Goal: Information Seeking & Learning: Learn about a topic

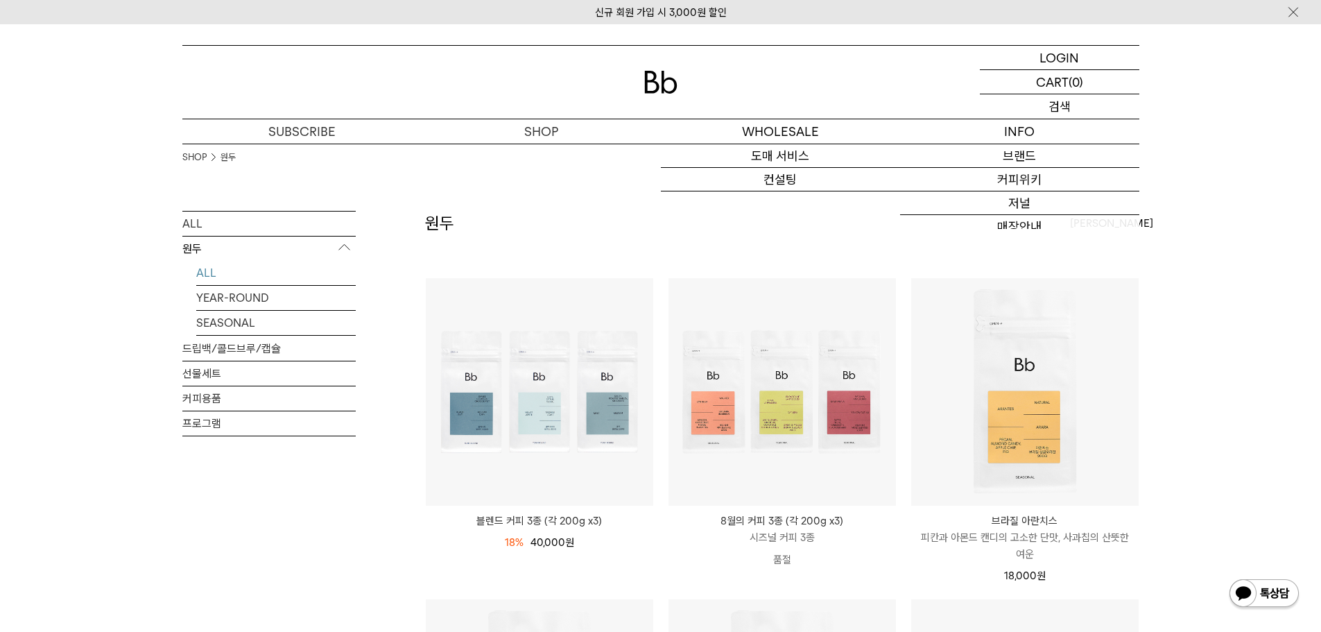
click at [1085, 104] on div "SEARCH 검색" at bounding box center [1060, 106] width 160 height 24
click at [1039, 112] on input "text" at bounding box center [1060, 106] width 160 height 24
type input "***"
click input "**" at bounding box center [0, 0] width 0 height 0
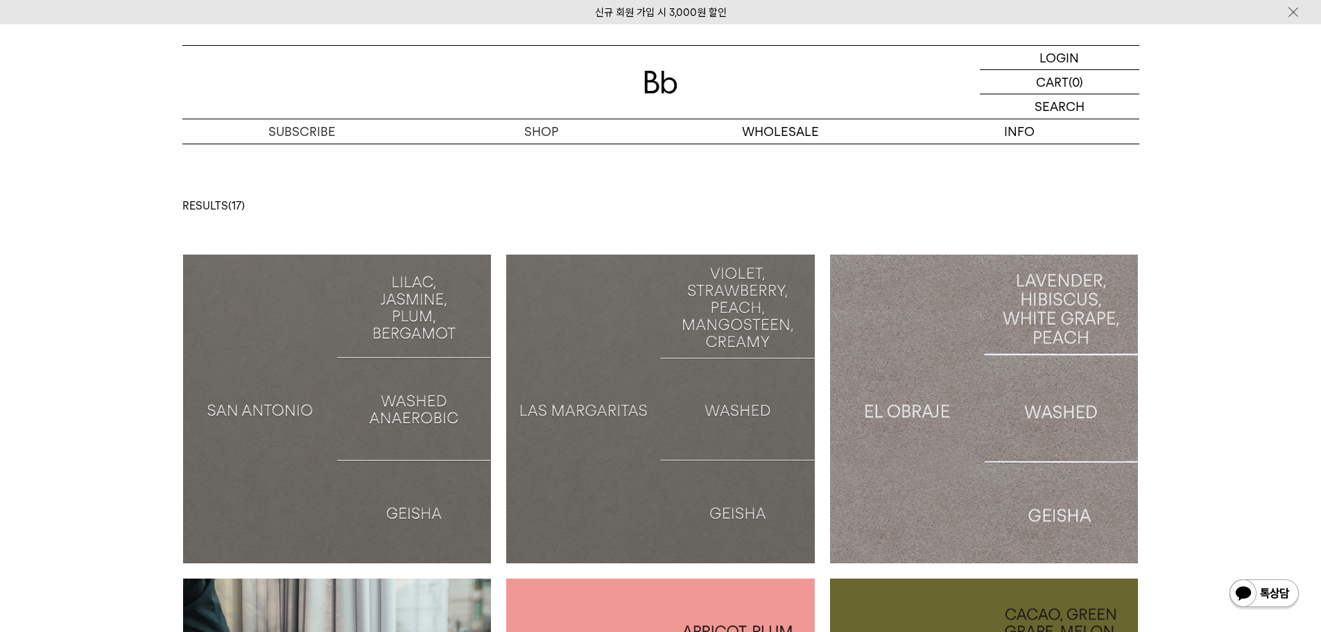
click at [344, 381] on img at bounding box center [337, 409] width 309 height 309
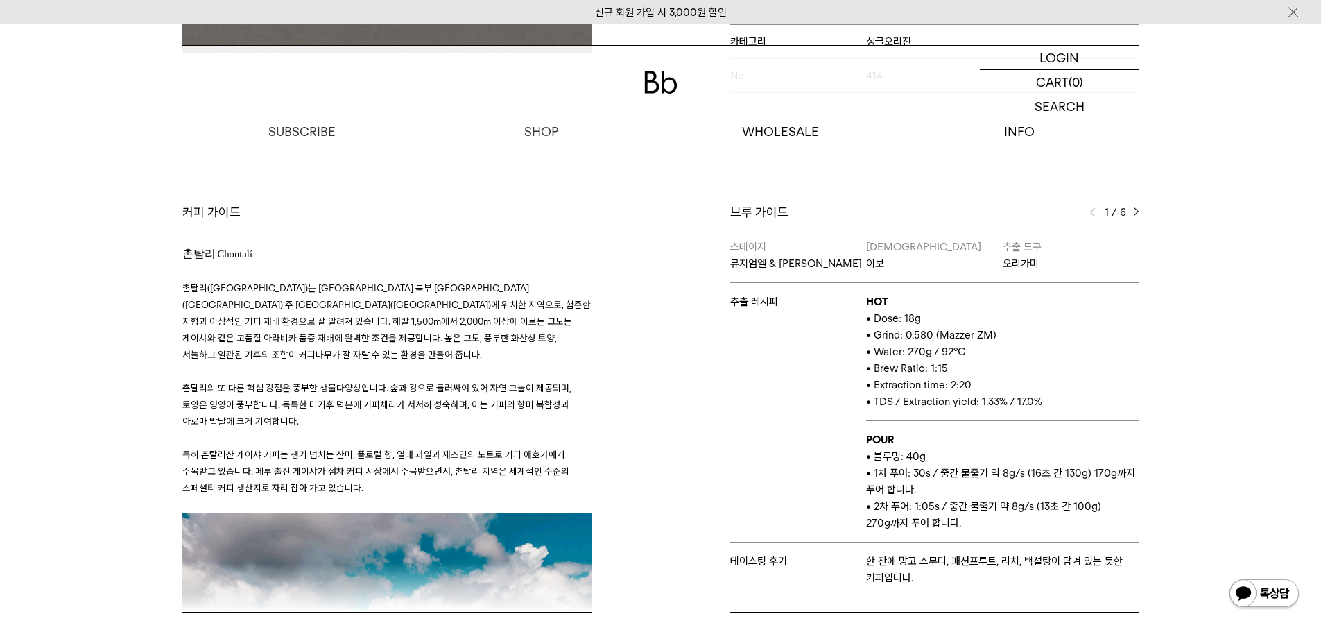
scroll to position [555, 0]
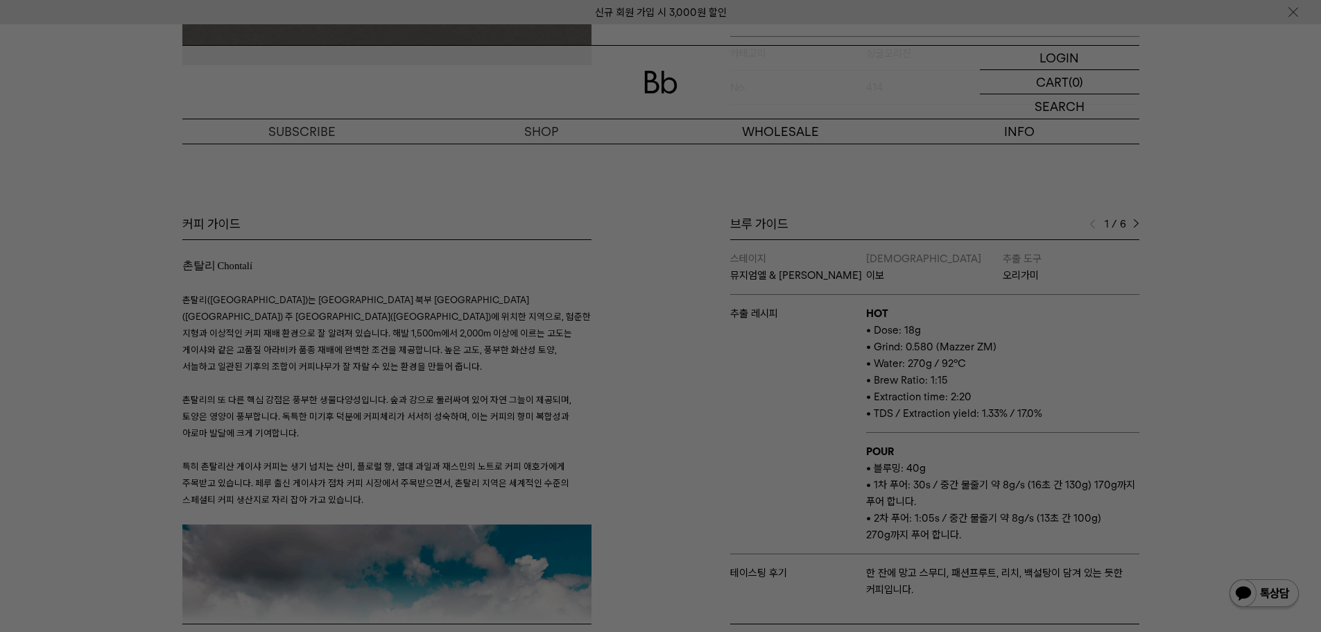
click at [769, 304] on div at bounding box center [660, 316] width 1321 height 632
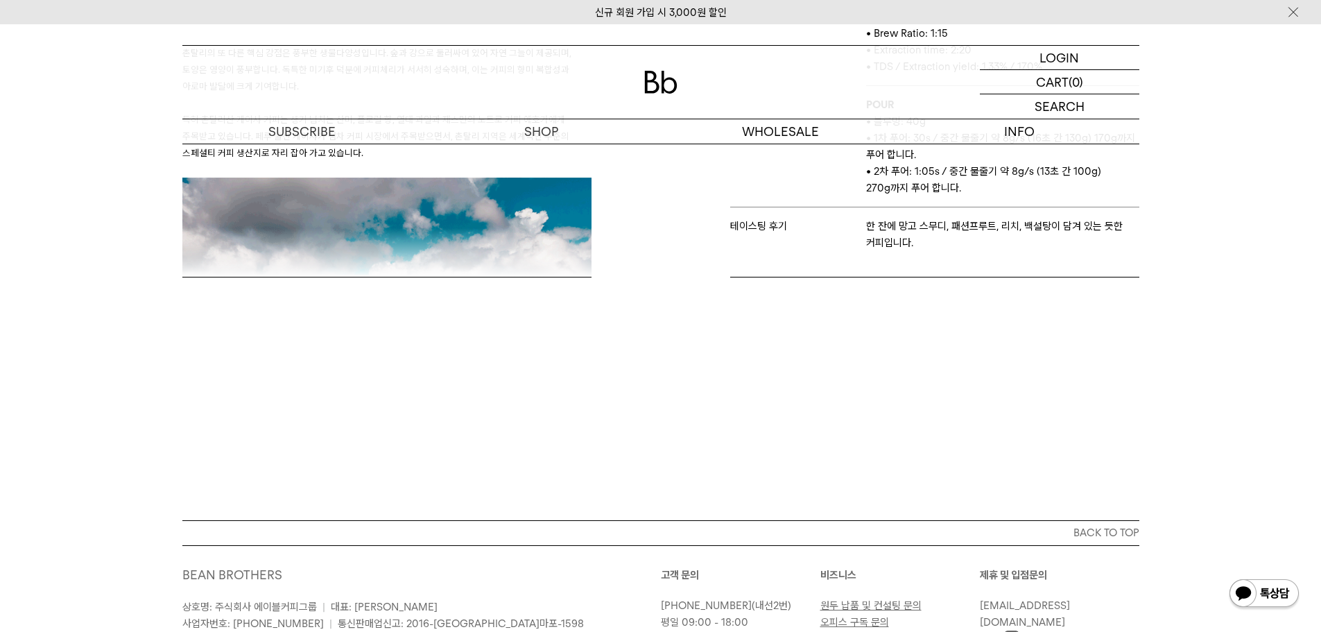
scroll to position [624, 0]
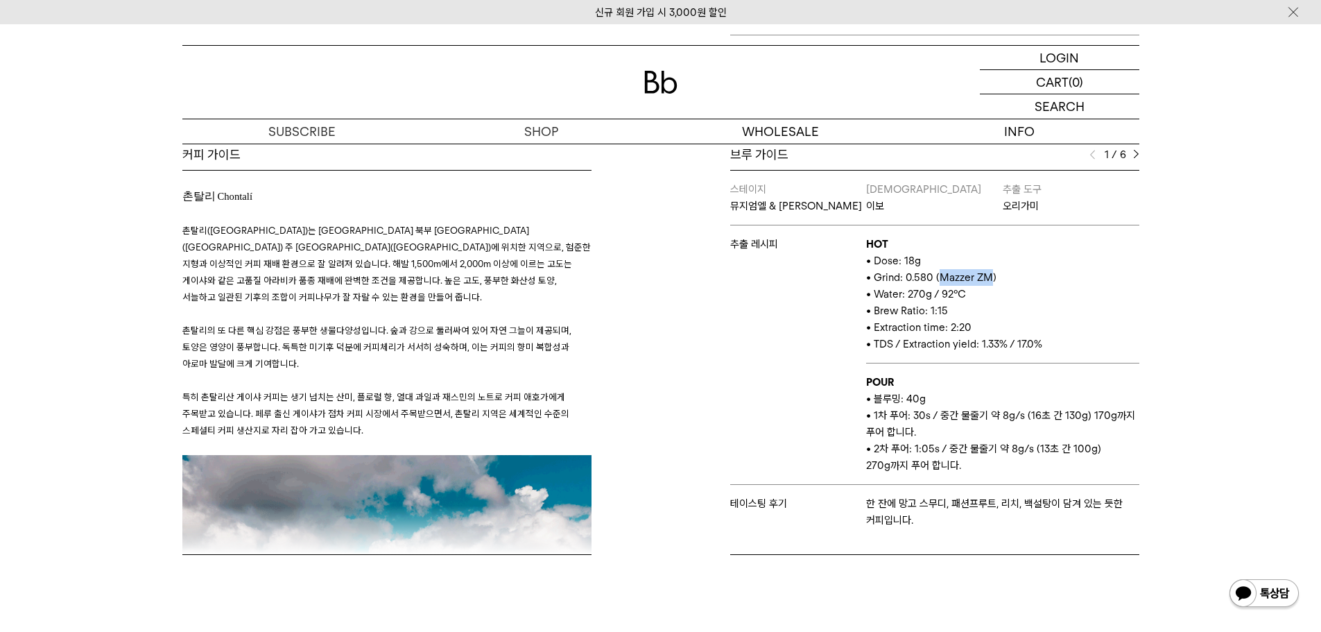
drag, startPoint x: 940, startPoint y: 266, endPoint x: 992, endPoint y: 264, distance: 51.4
click at [992, 271] on span "• Grind: 0.580 (Mazzer ZM)" at bounding box center [931, 277] width 130 height 12
copy span "Mazzer ZM"
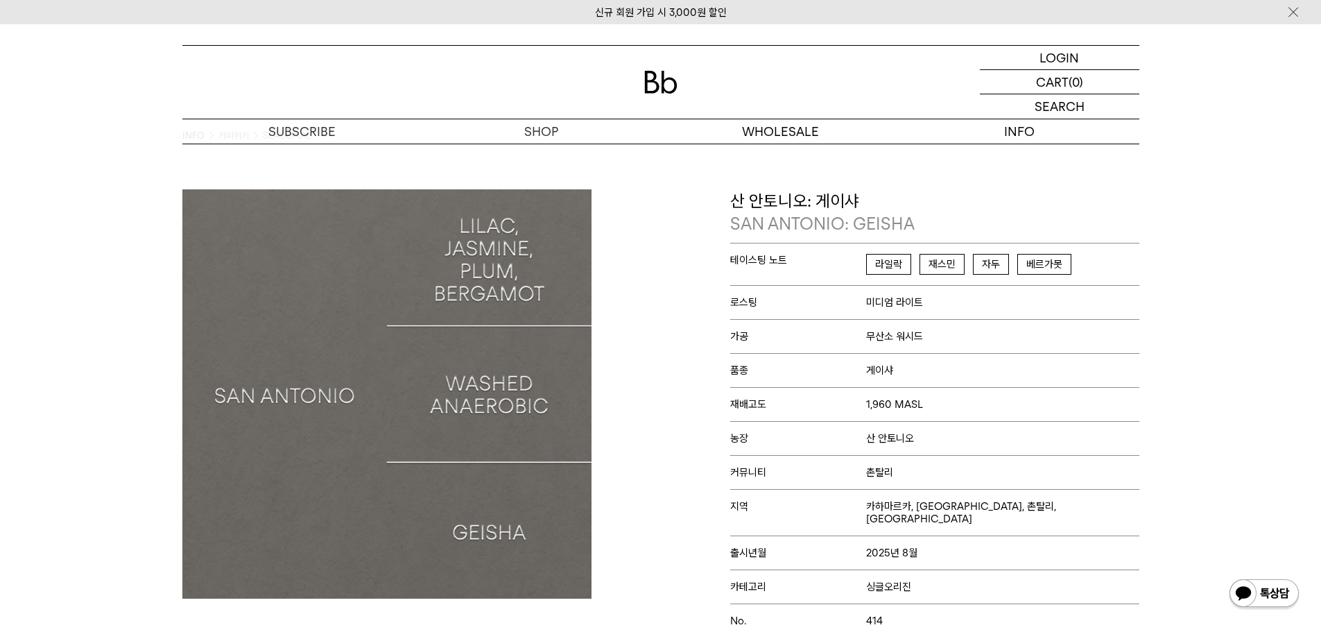
scroll to position [0, 0]
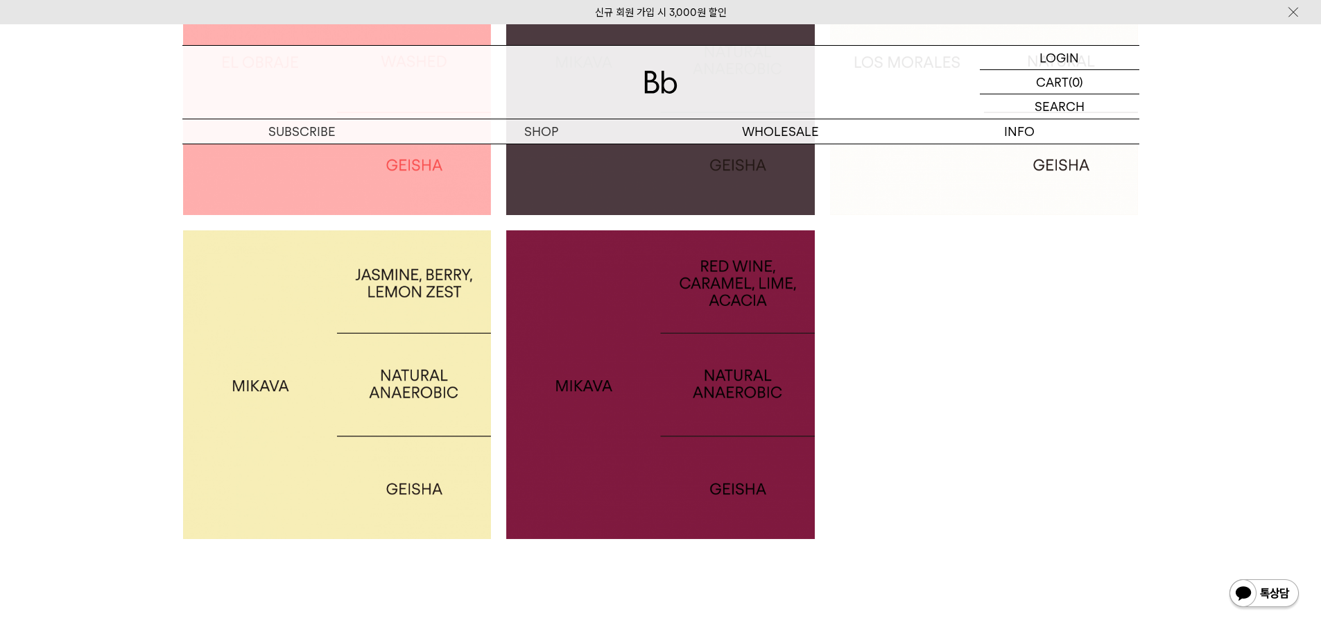
scroll to position [1734, 0]
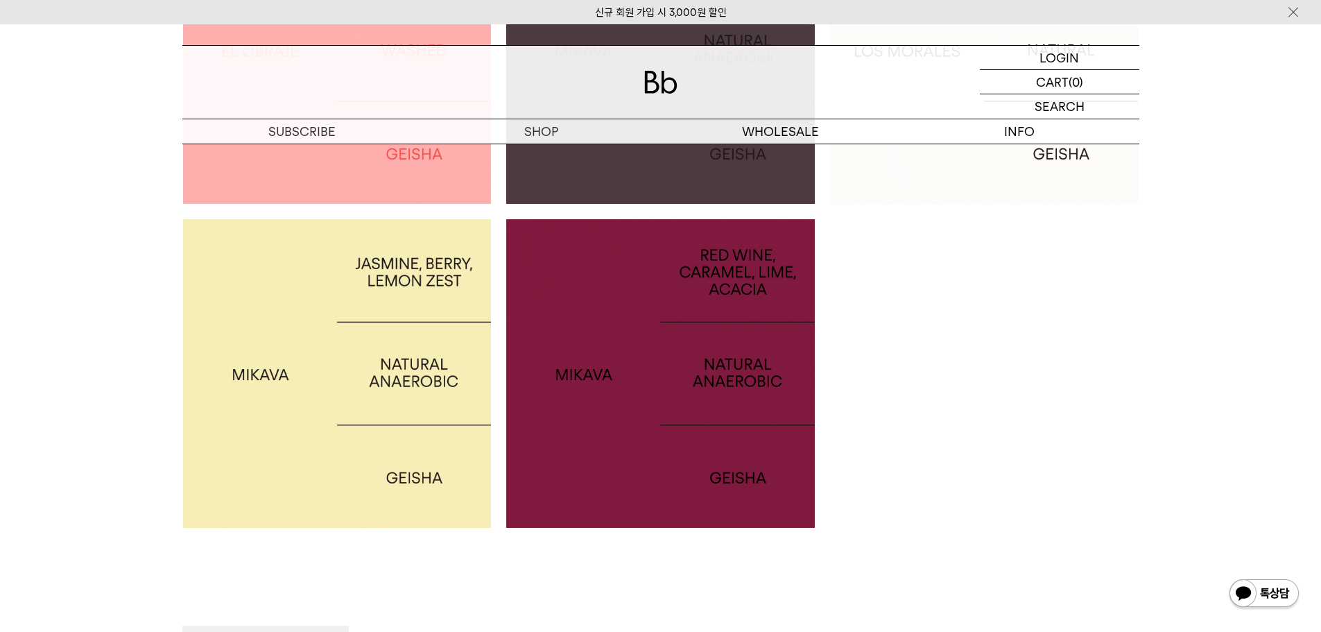
click at [660, 400] on img at bounding box center [660, 373] width 309 height 309
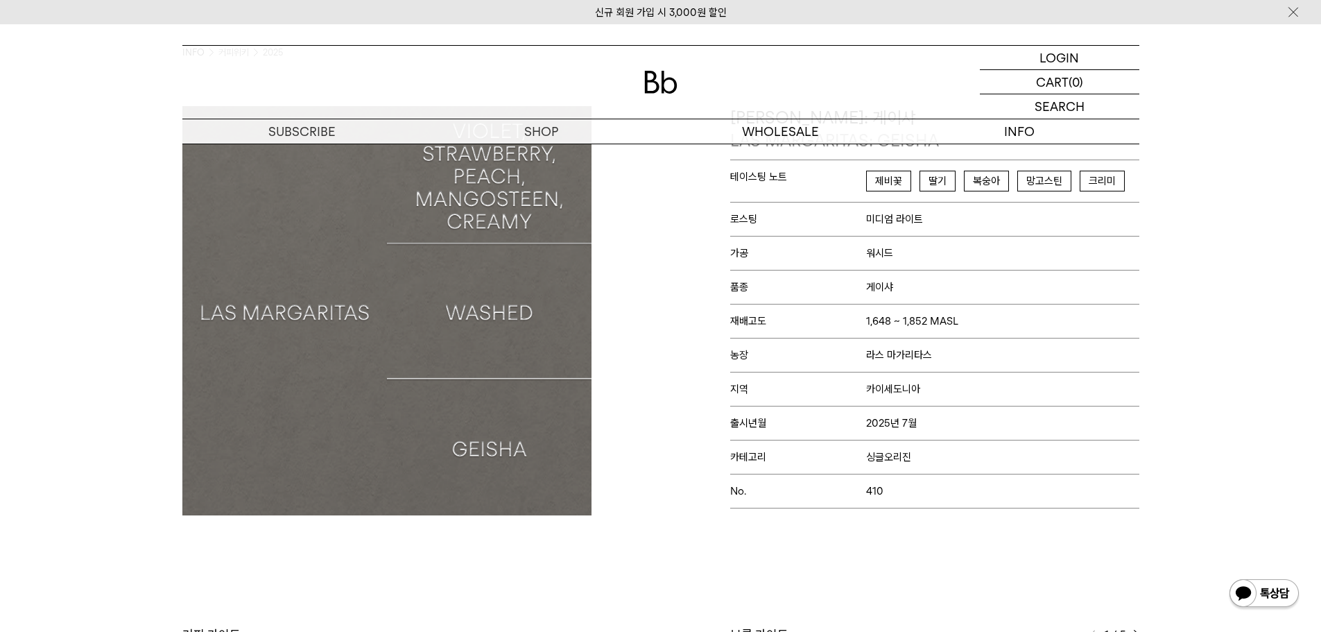
scroll to position [139, 0]
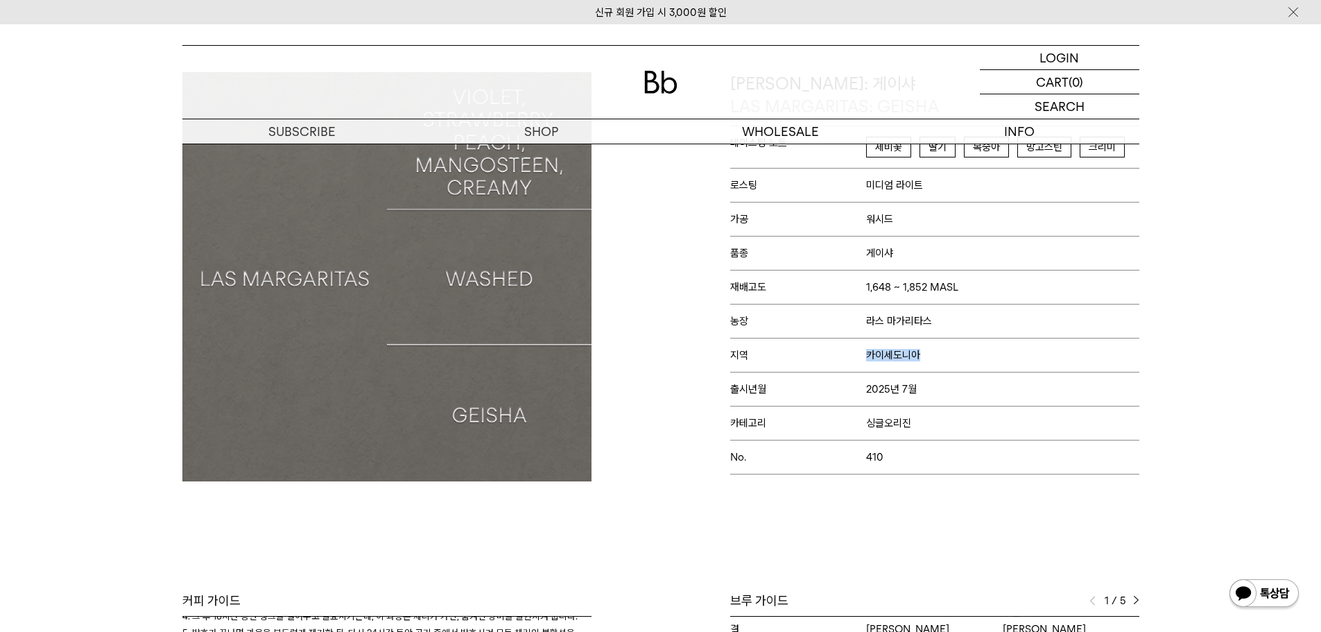
drag, startPoint x: 868, startPoint y: 355, endPoint x: 927, endPoint y: 356, distance: 59.0
click at [927, 356] on p "지역 카이세도니아" at bounding box center [934, 355] width 409 height 34
copy span "카이세도니아"
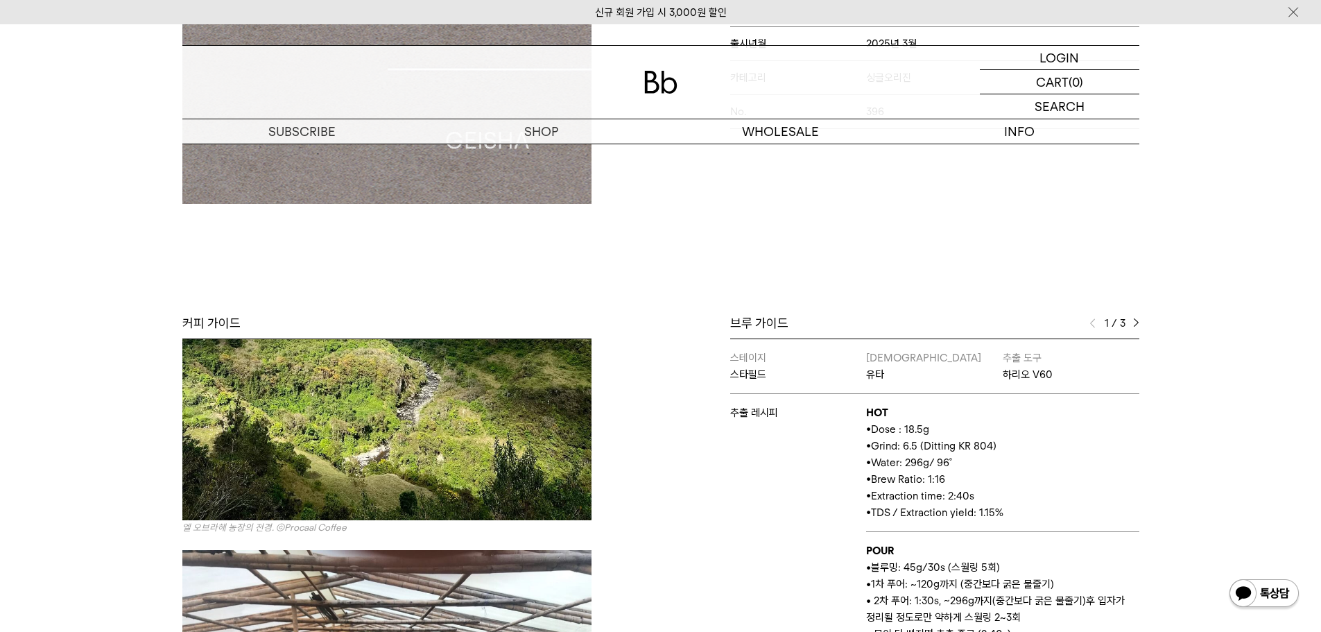
scroll to position [139, 0]
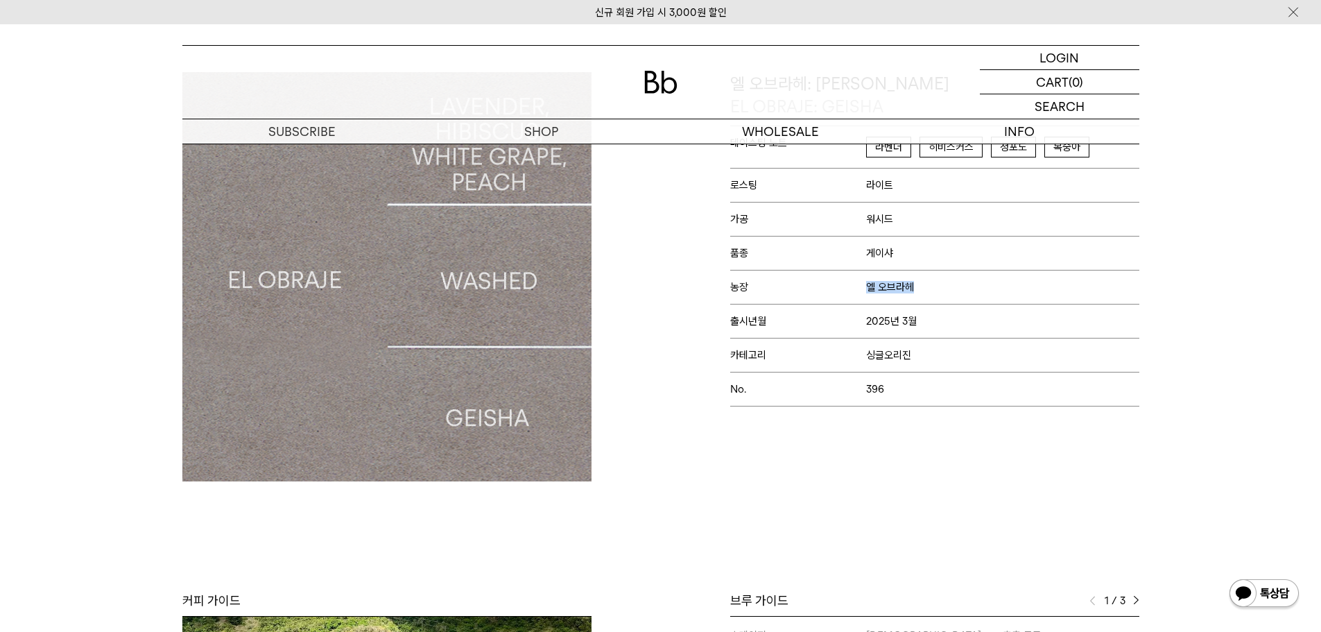
drag, startPoint x: 864, startPoint y: 286, endPoint x: 985, endPoint y: 288, distance: 120.7
click at [985, 288] on p "농장 엘 오브라헤" at bounding box center [934, 287] width 409 height 34
click at [935, 354] on p "카테고리 싱글오리진" at bounding box center [934, 355] width 409 height 34
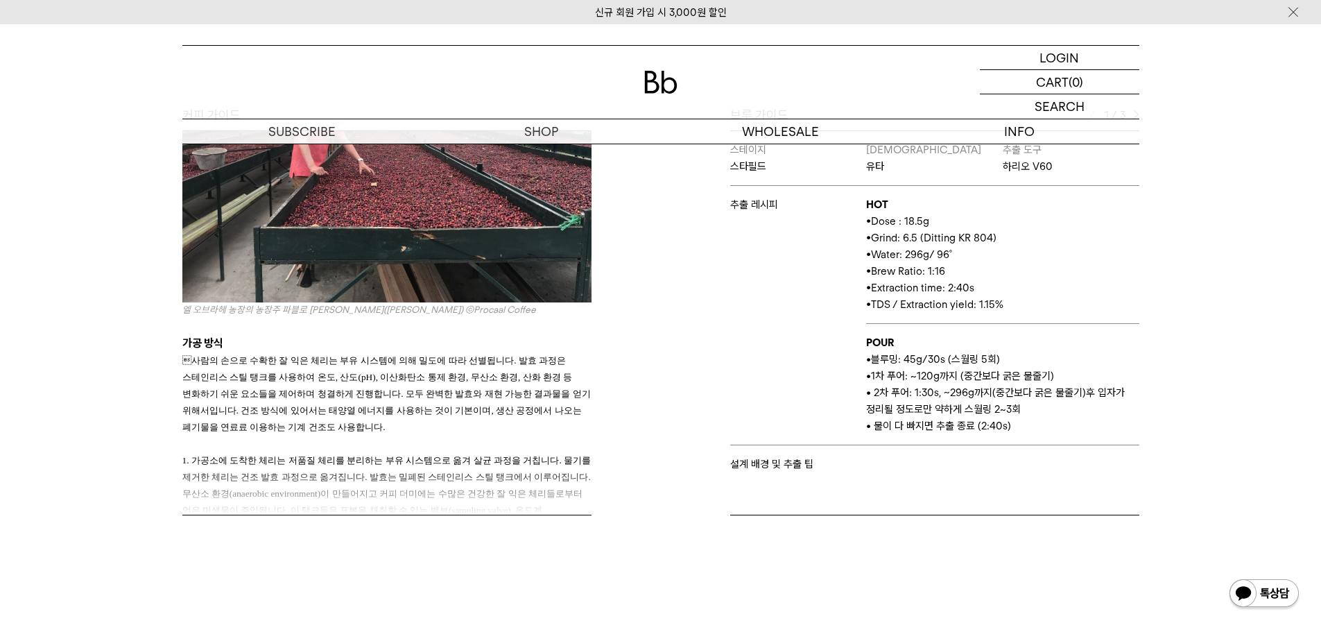
scroll to position [694, 0]
drag, startPoint x: 193, startPoint y: 288, endPoint x: 521, endPoint y: 290, distance: 328.0
click at [521, 303] on icon "엘 오브라헤 농장의 농장주 파블로 안드레스 게레로(Pablo Andres Guerrero) ©Procaal Coffee" at bounding box center [359, 308] width 354 height 11
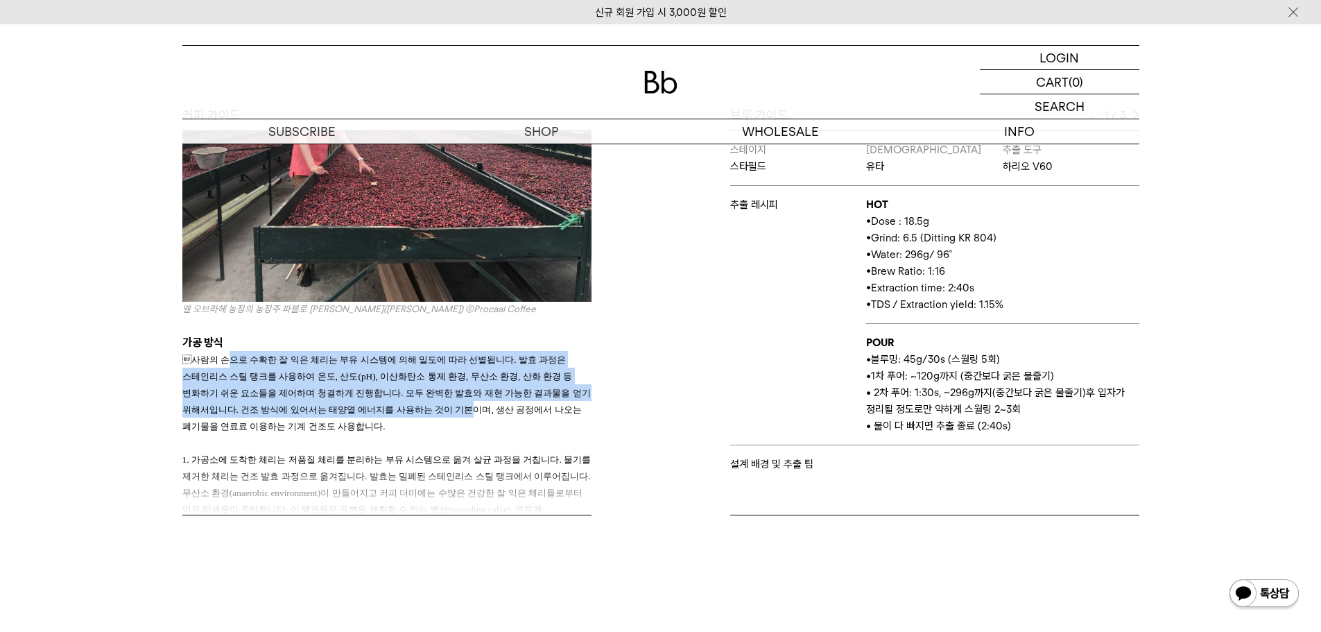
drag, startPoint x: 235, startPoint y: 339, endPoint x: 460, endPoint y: 384, distance: 229.7
click at [460, 384] on span "사람의 손으로 수확한 잘 익은 체리는 부유 시스템에 의해 밀도에 따라 선별됩니다. 발효 과정은 스테인리스 스틸 탱크를 사용하여 온도, 산도(p…" at bounding box center [386, 392] width 408 height 77
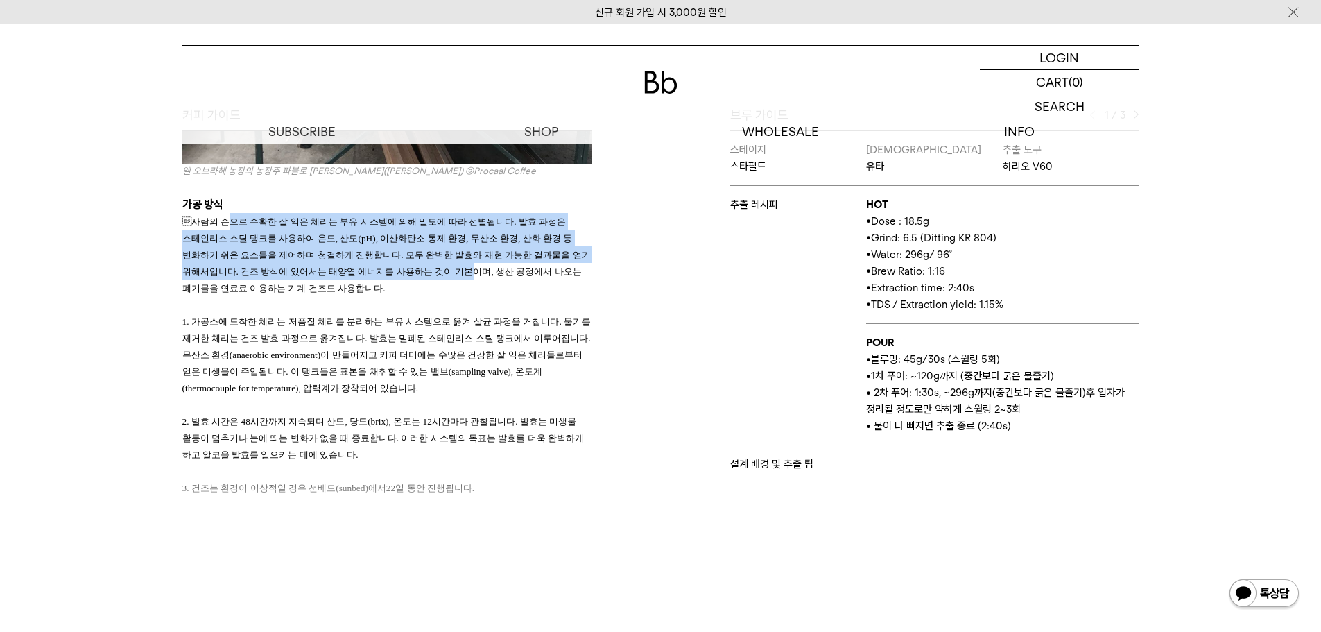
scroll to position [832, 0]
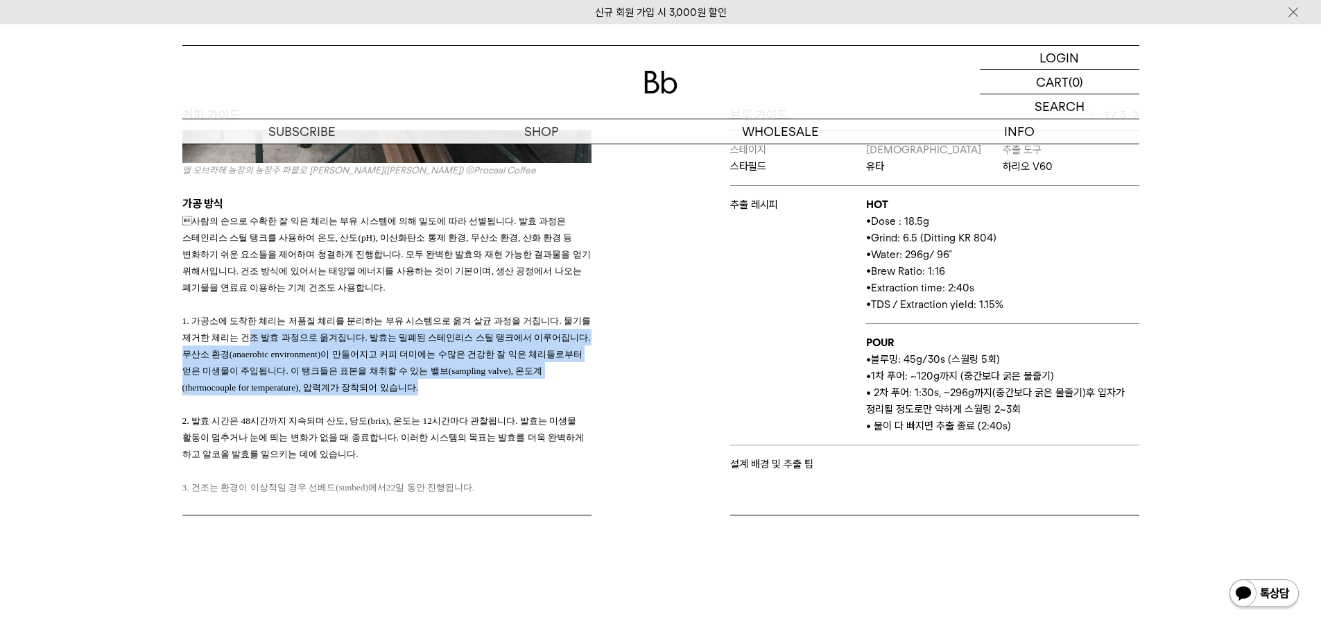
drag, startPoint x: 361, startPoint y: 331, endPoint x: 490, endPoint y: 361, distance: 132.4
click at [490, 361] on h3 "1. 가공소에 도착한 체리는 저품질 체리를 분리하는 부유 시스템으로 옮겨 살균 과정을 거칩니다. 물기를 제거한 체리는 건조 발효 과정으로 옮겨…" at bounding box center [386, 353] width 409 height 83
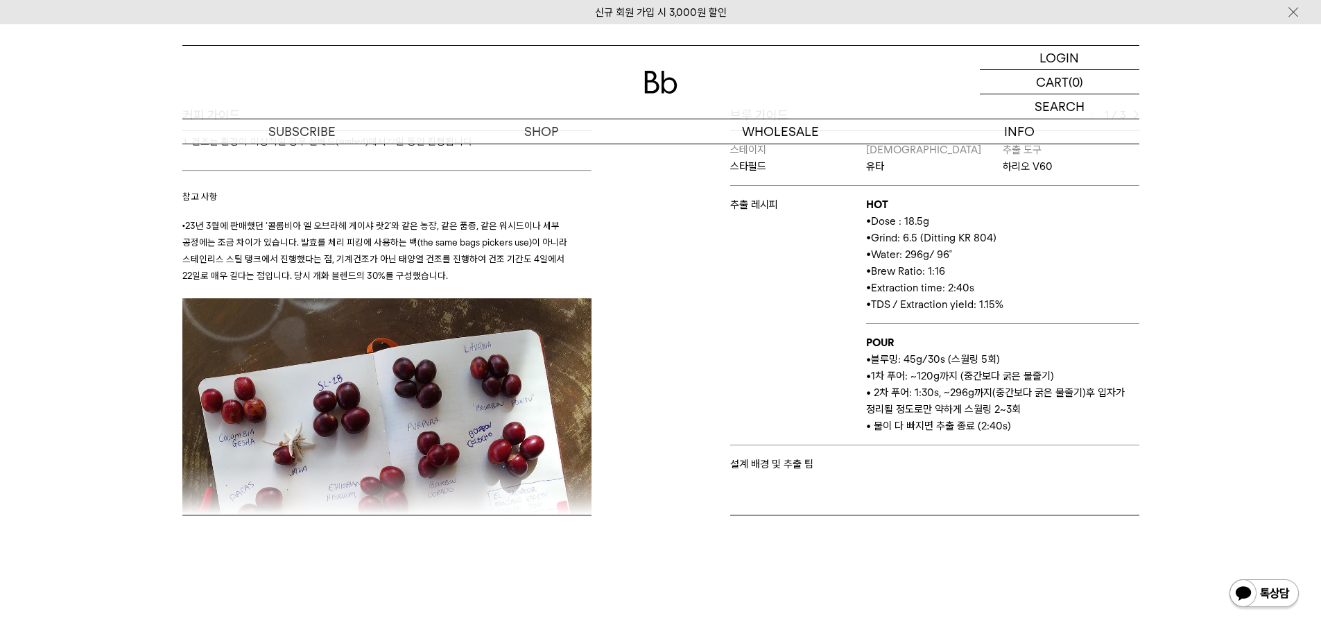
scroll to position [1179, 0]
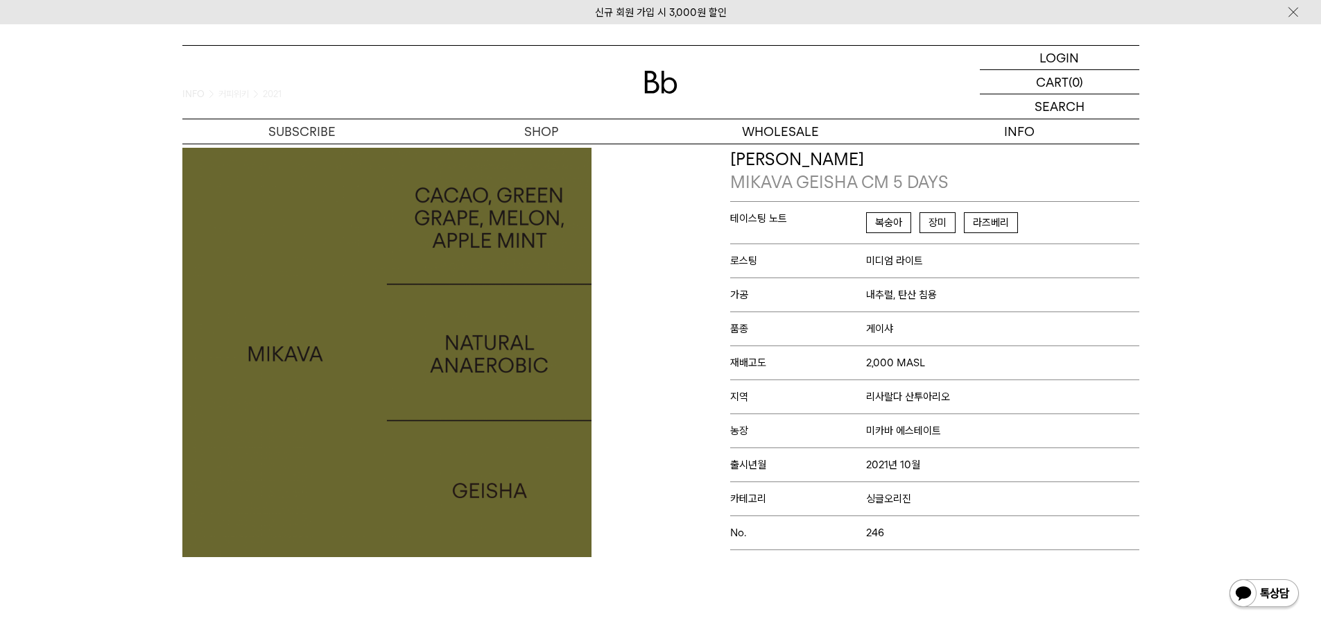
scroll to position [69, 0]
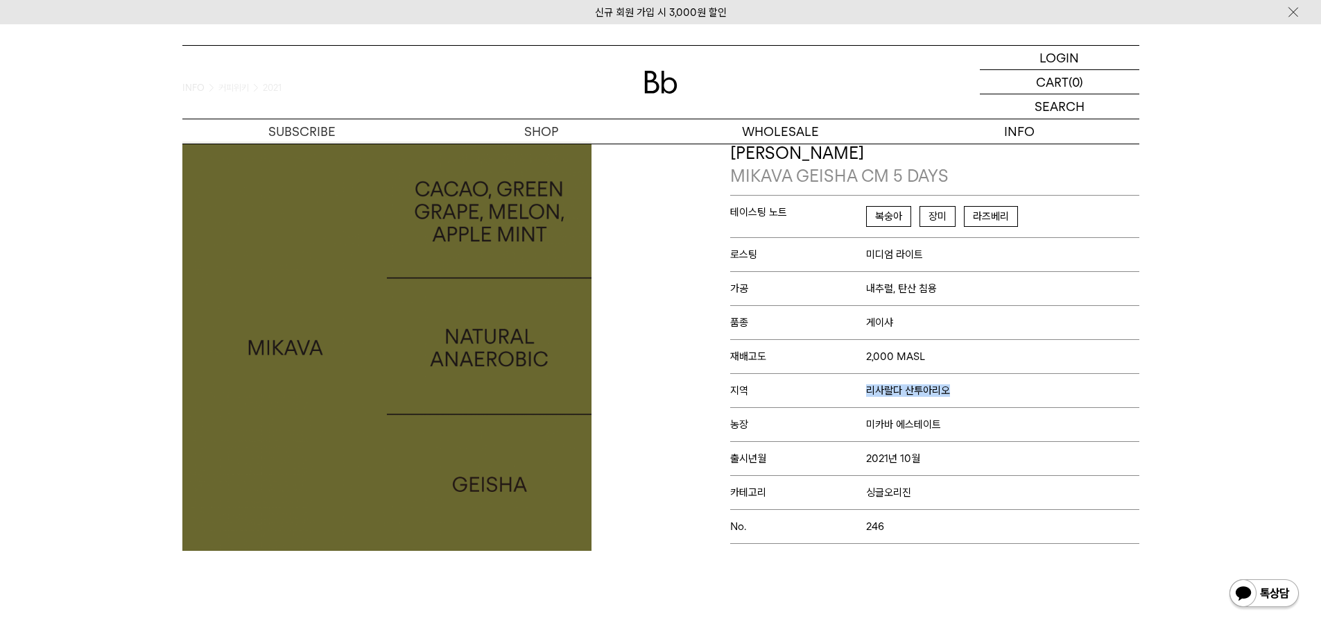
drag, startPoint x: 870, startPoint y: 388, endPoint x: 1010, endPoint y: 386, distance: 140.8
click at [1010, 386] on p "지역 리사랄다 산투아리오" at bounding box center [934, 390] width 409 height 34
copy span "리사랄다 산투아리오"
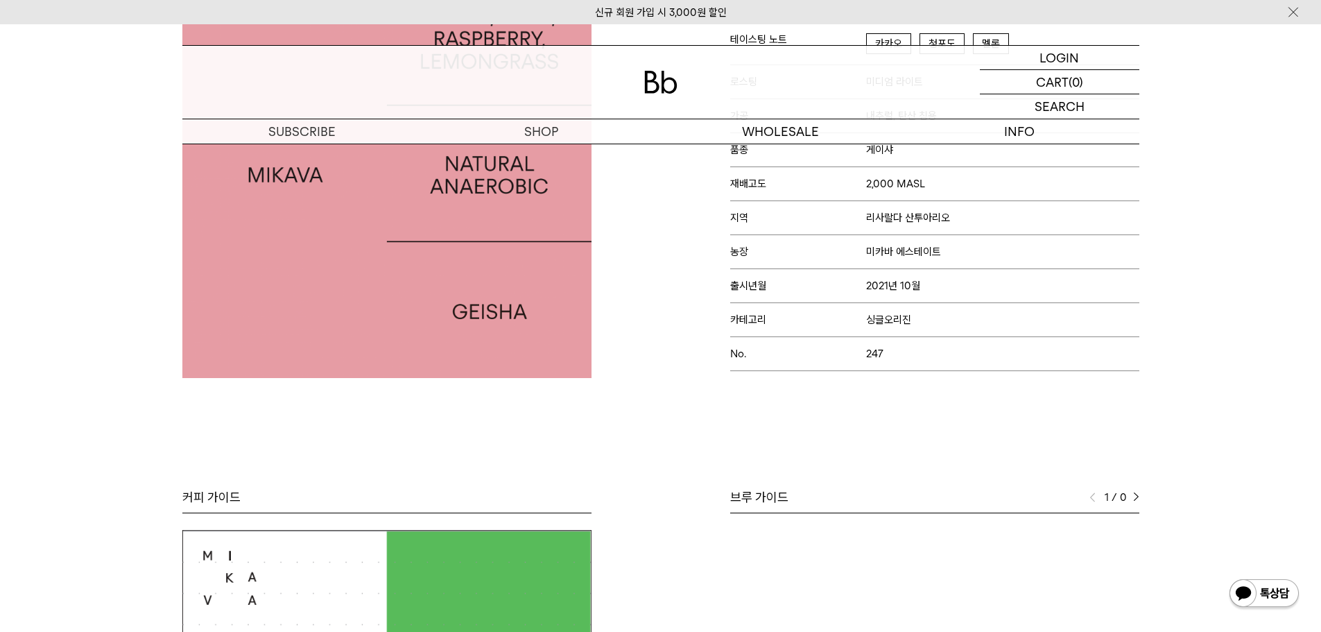
scroll to position [208, 0]
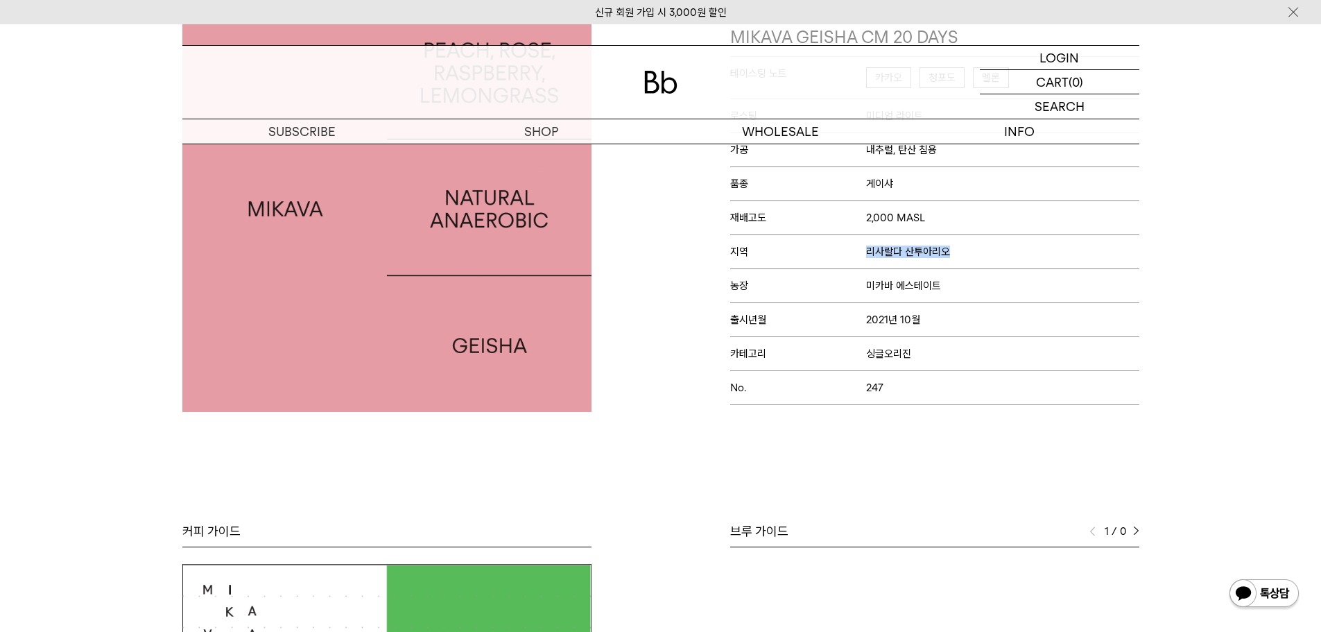
drag, startPoint x: 868, startPoint y: 250, endPoint x: 1032, endPoint y: 249, distance: 164.4
click at [1032, 249] on p "지역 리사랄다 산투아리오" at bounding box center [934, 251] width 409 height 34
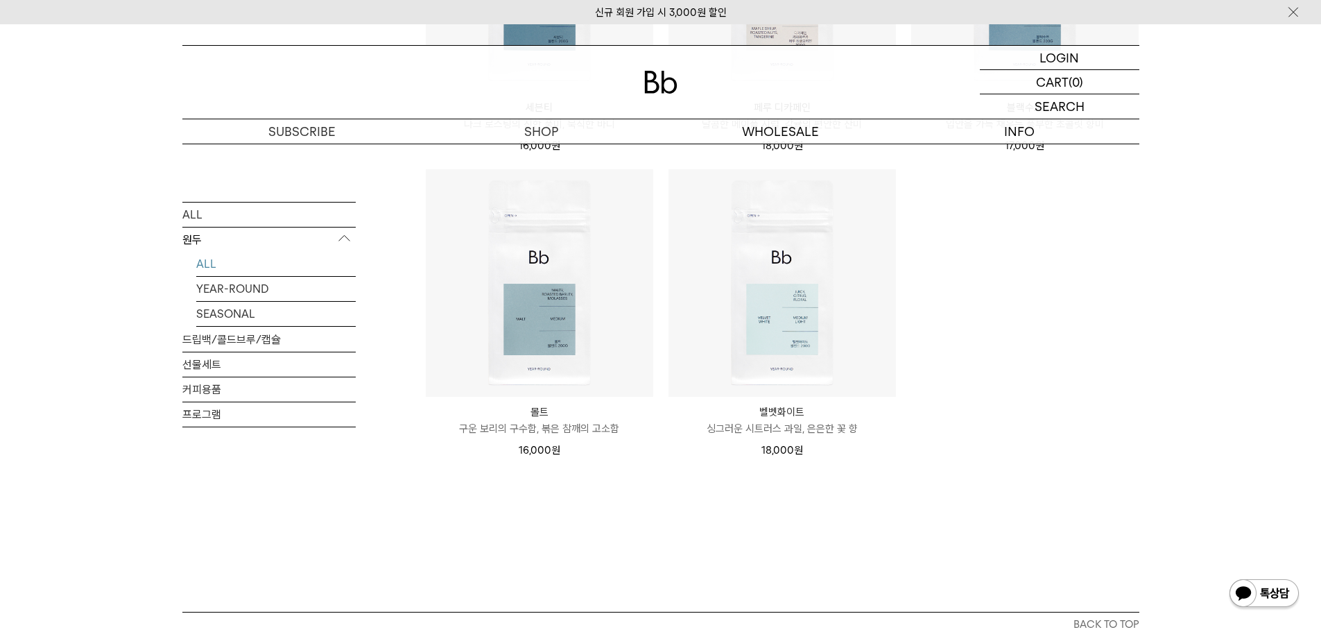
scroll to position [1040, 0]
